Goal: Information Seeking & Learning: Compare options

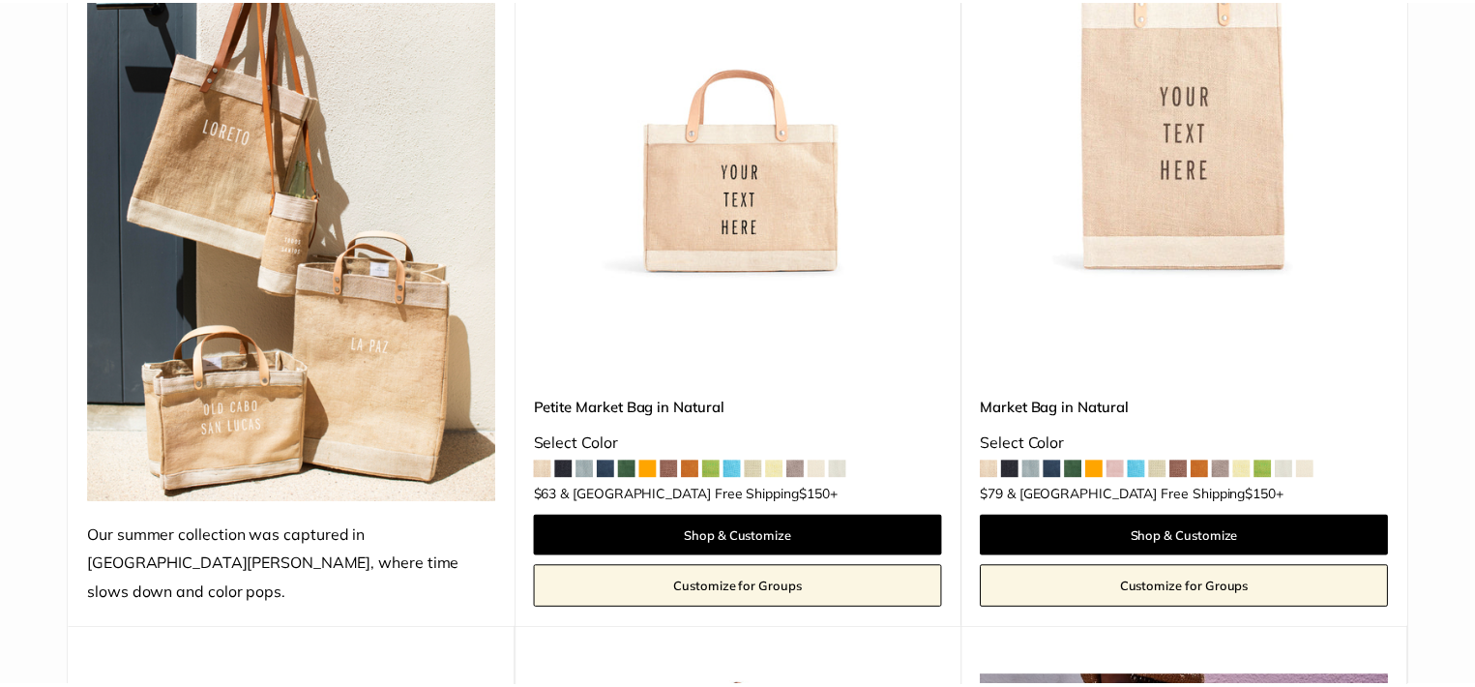
scroll to position [484, 0]
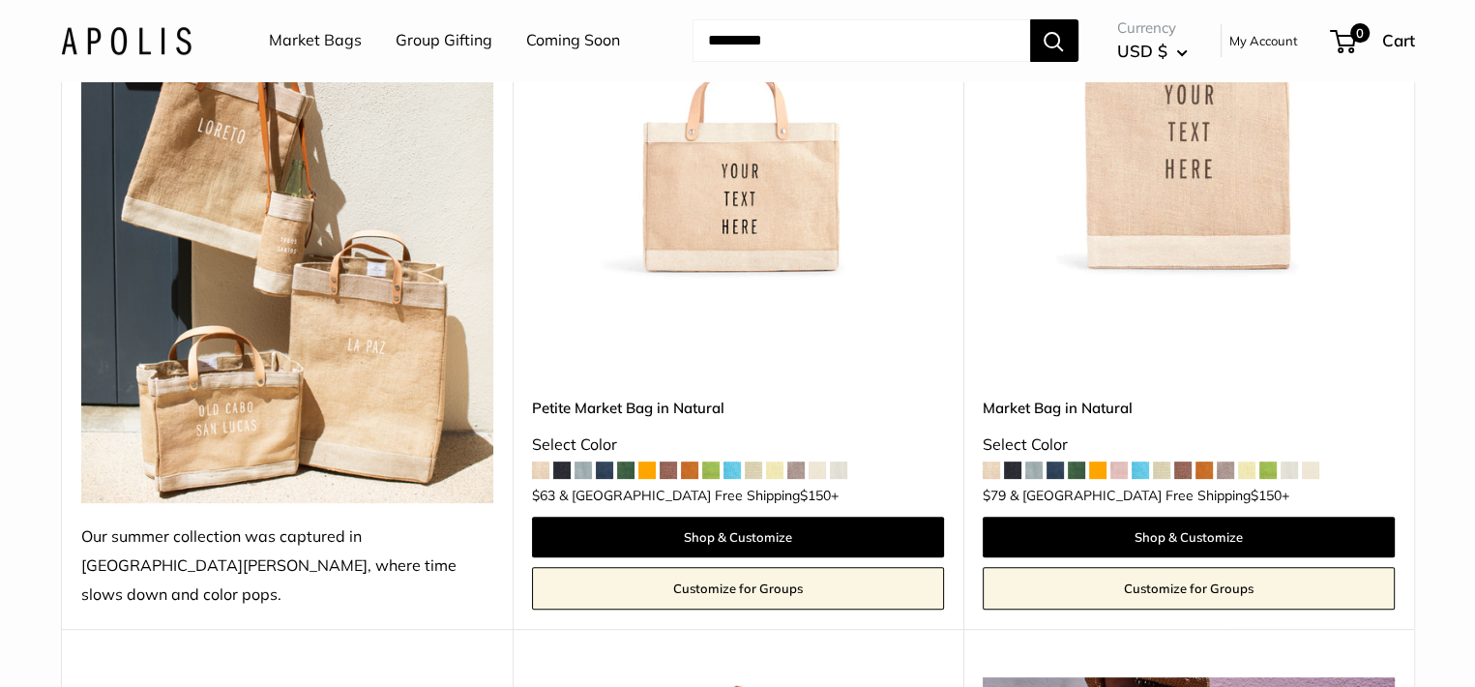
click at [1141, 461] on span at bounding box center [1140, 469] width 17 height 17
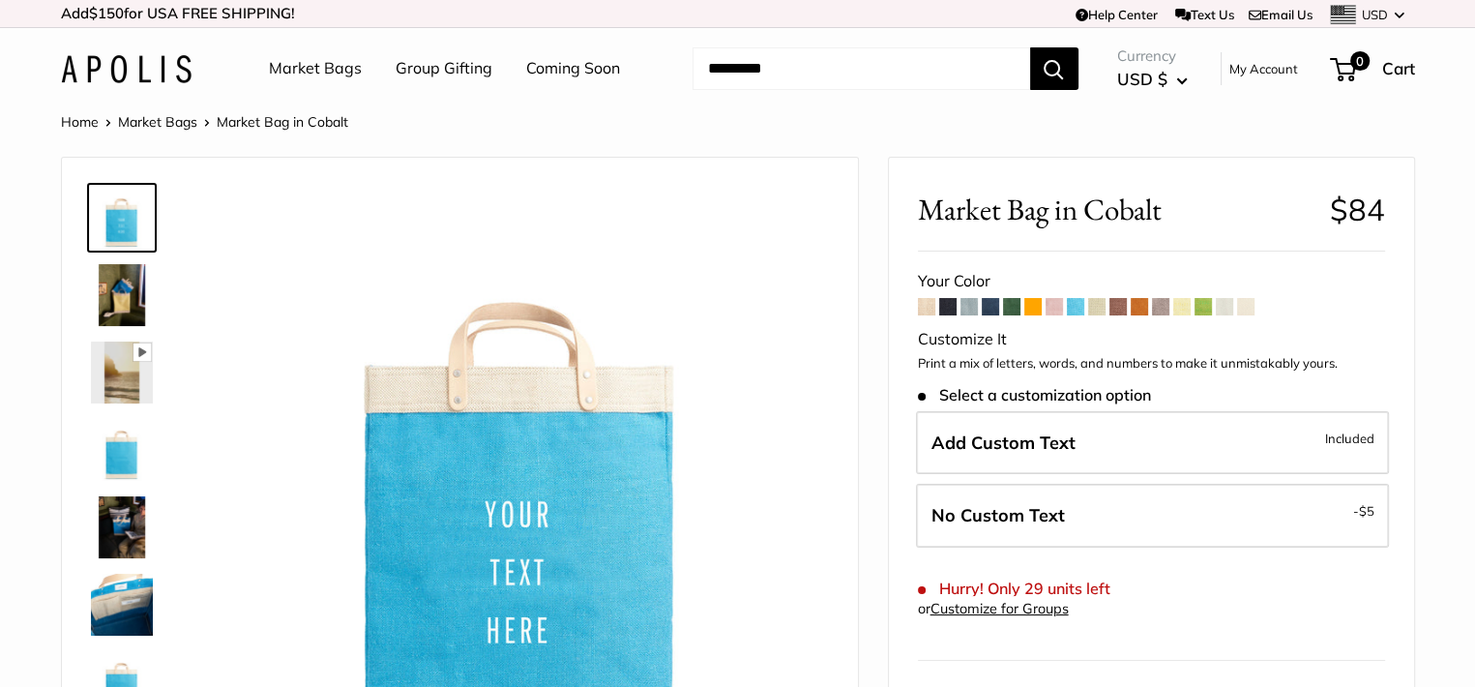
click at [924, 309] on span at bounding box center [926, 306] width 17 height 17
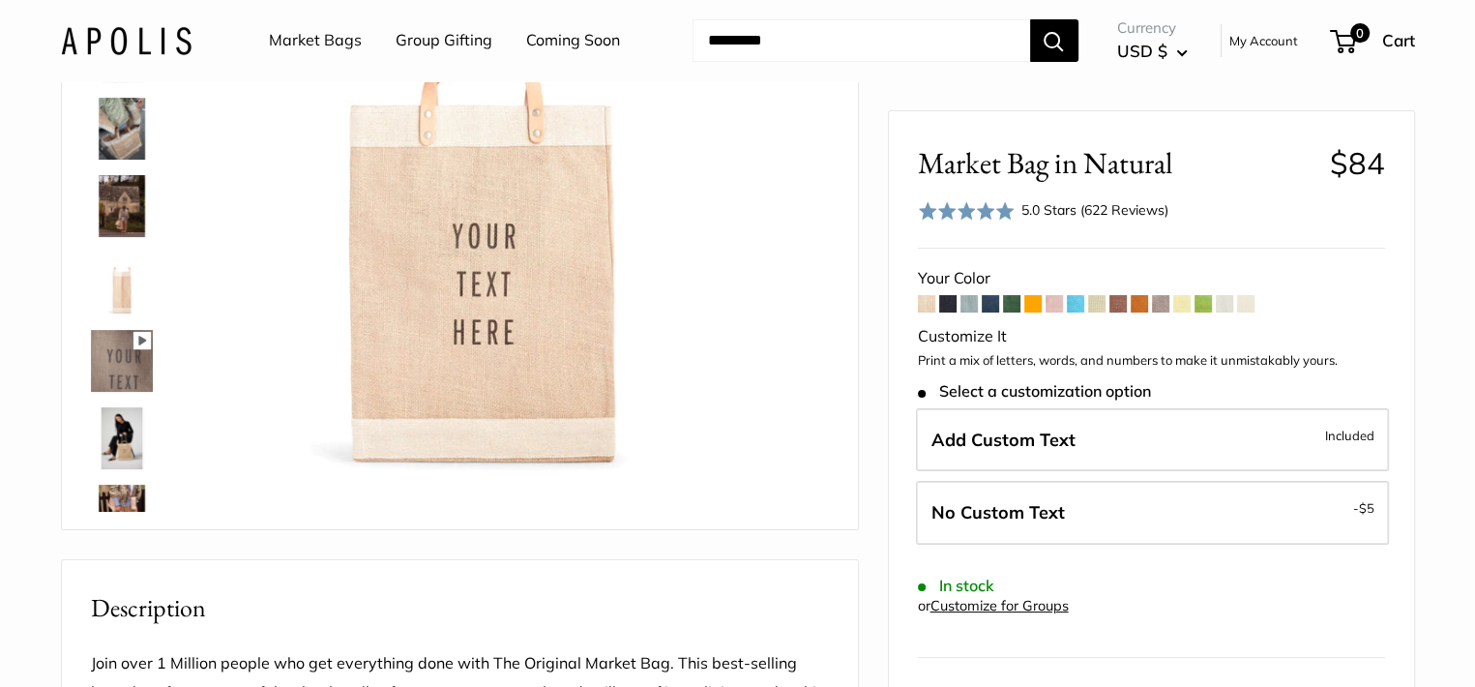
scroll to position [193, 0]
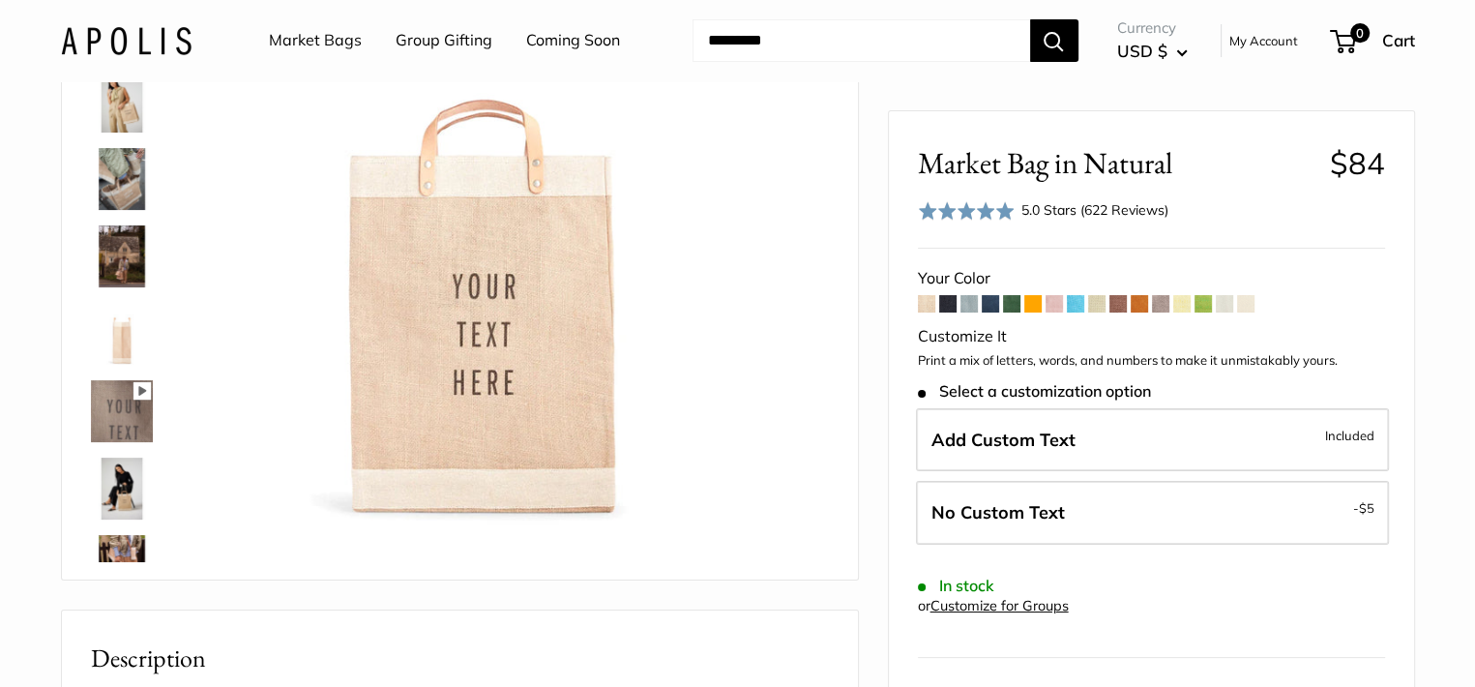
click at [970, 301] on span at bounding box center [969, 303] width 17 height 17
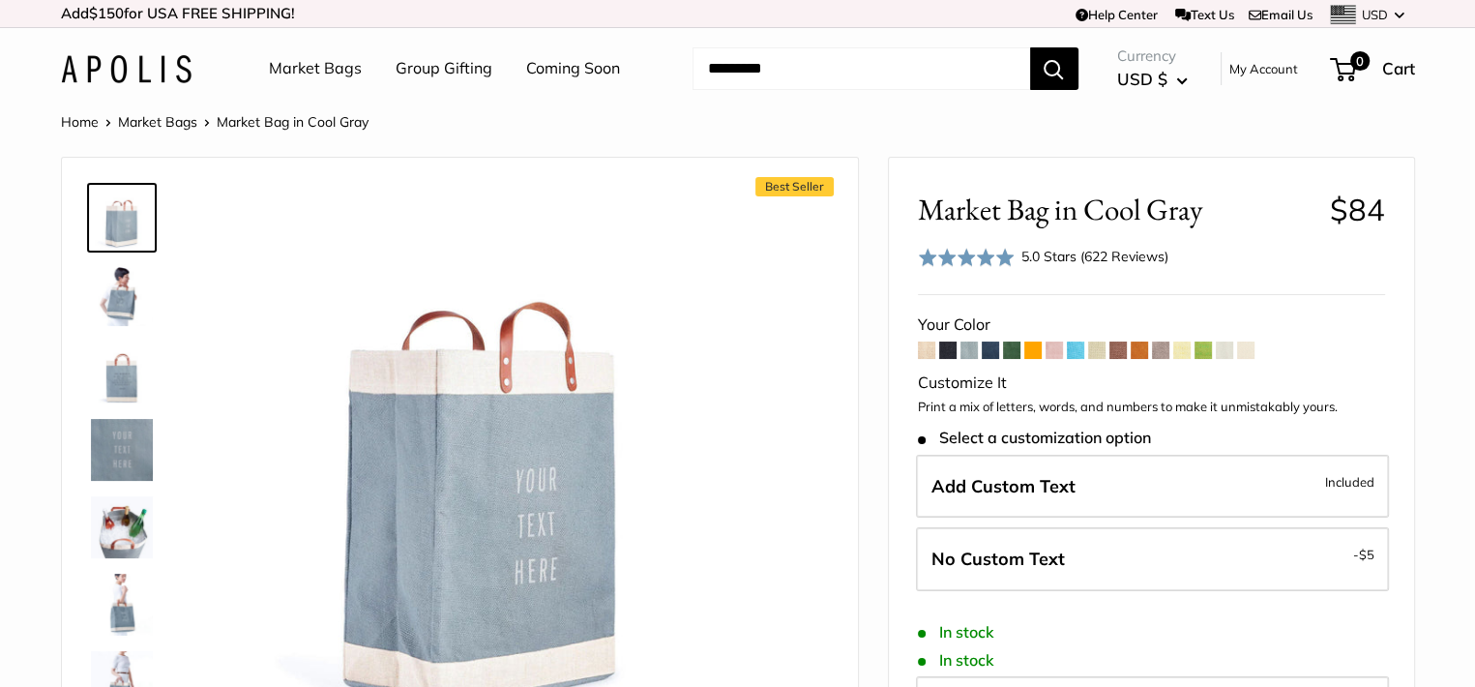
click at [1099, 355] on span at bounding box center [1096, 350] width 17 height 17
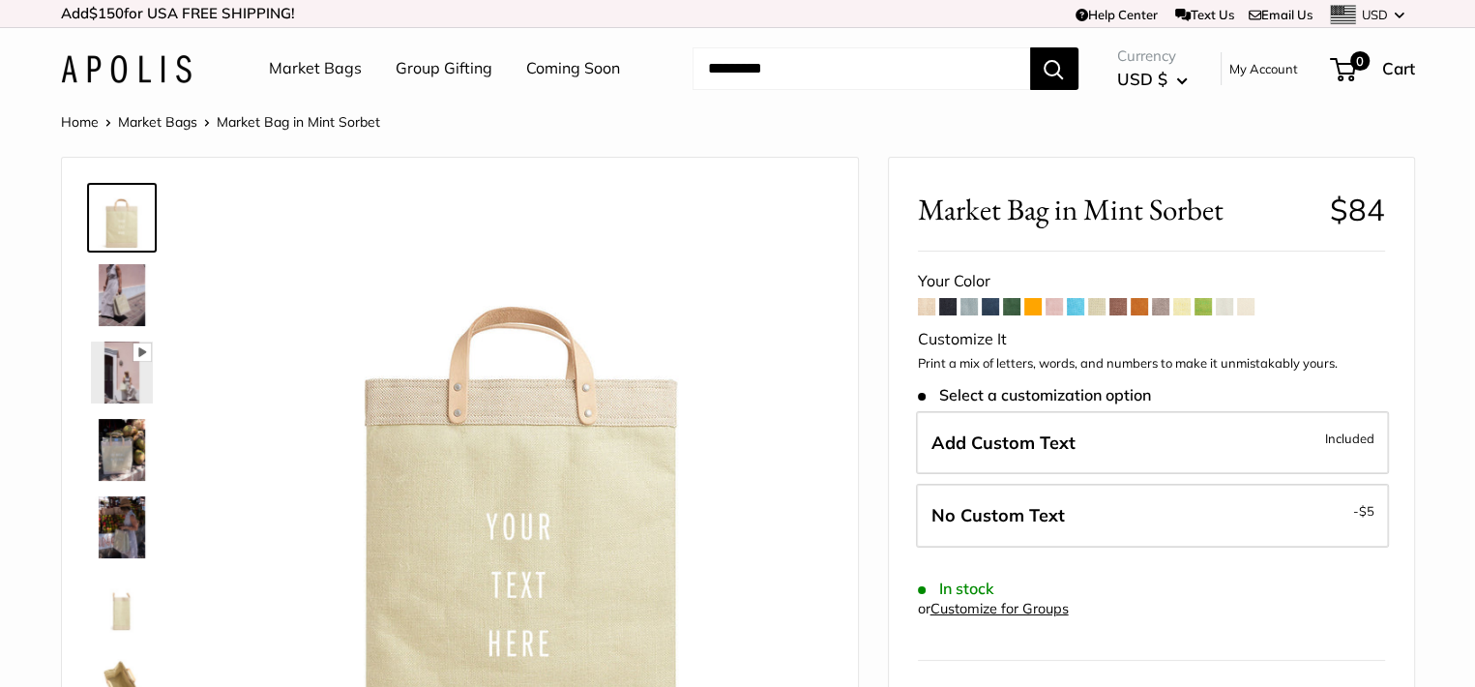
click at [1186, 309] on span at bounding box center [1181, 306] width 17 height 17
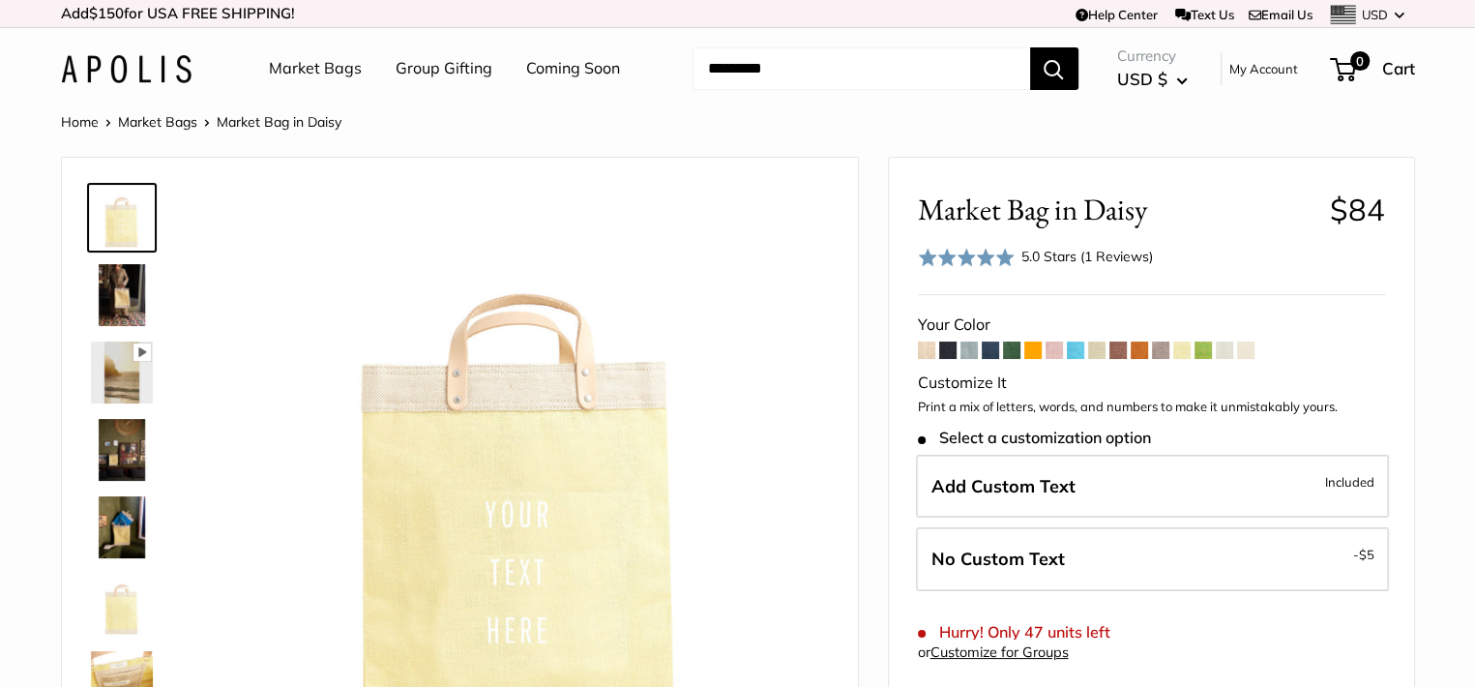
click at [1249, 351] on span at bounding box center [1245, 350] width 17 height 17
